Goal: Find contact information: Find contact information

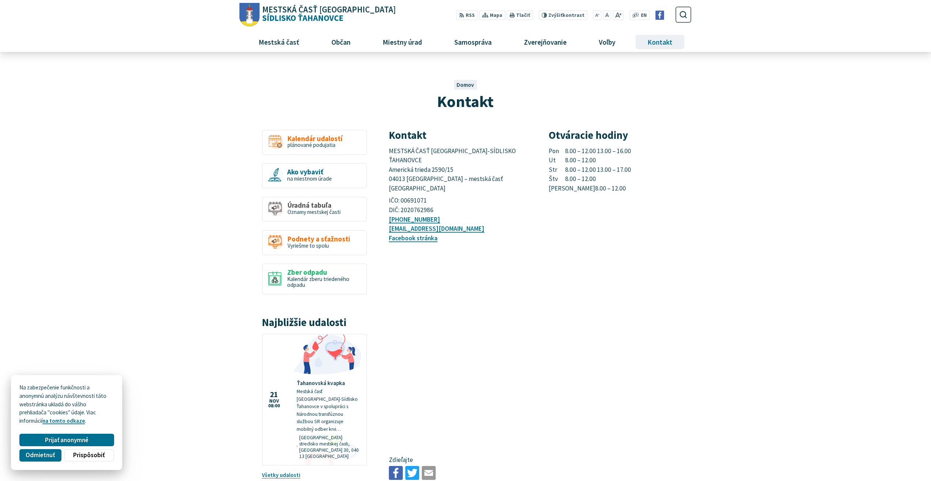
click at [666, 45] on span "Kontakt" at bounding box center [660, 42] width 30 height 20
